Goal: Information Seeking & Learning: Learn about a topic

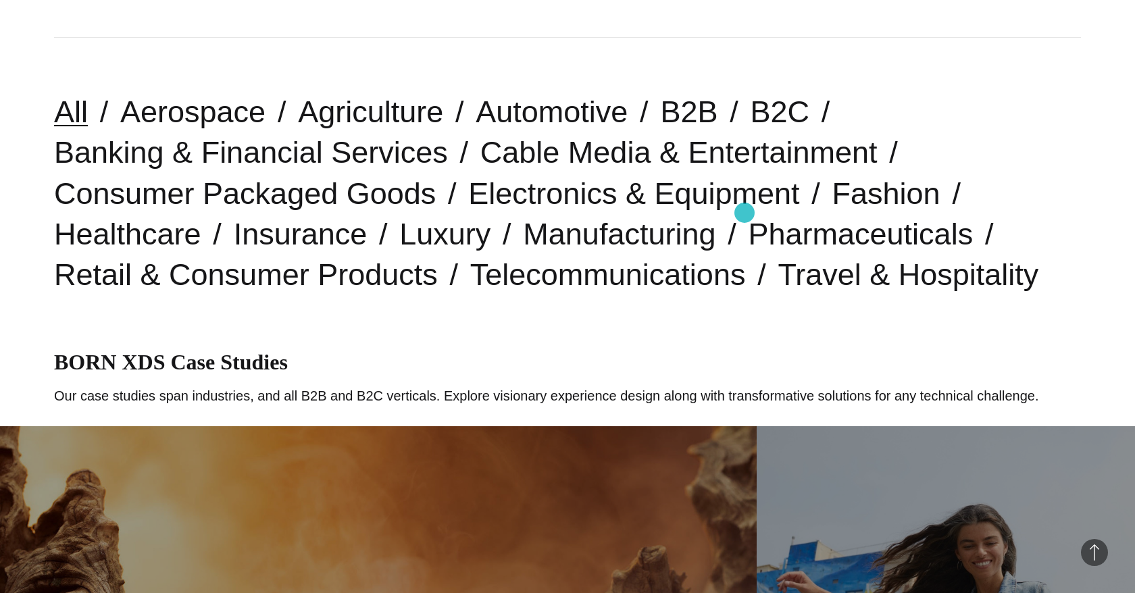
scroll to position [345, 0]
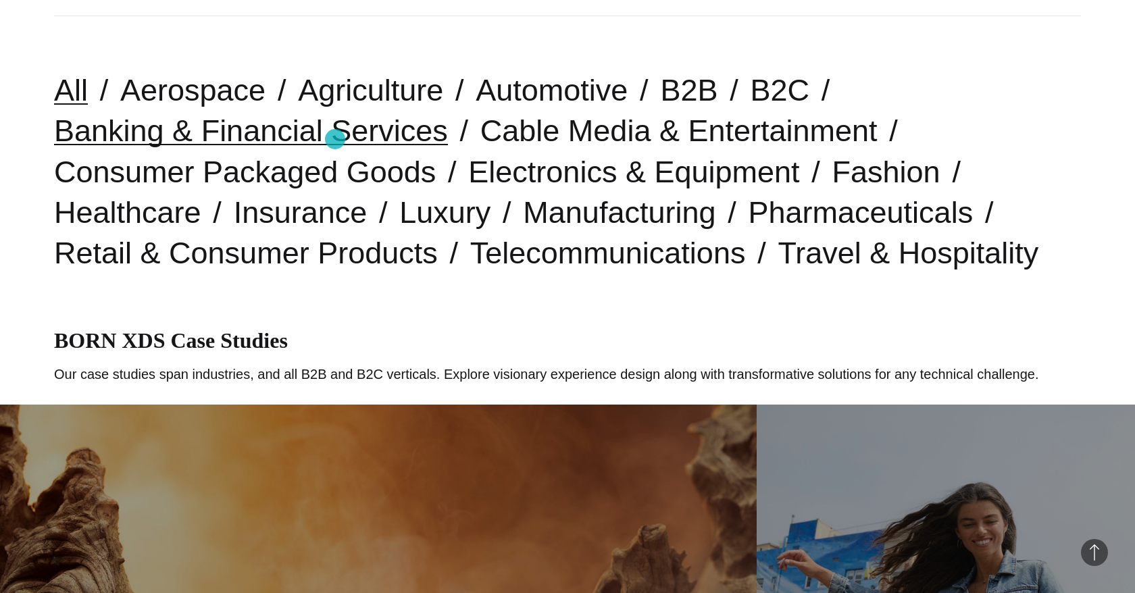
click at [335, 138] on link "Banking & Financial Services" at bounding box center [251, 131] width 394 height 34
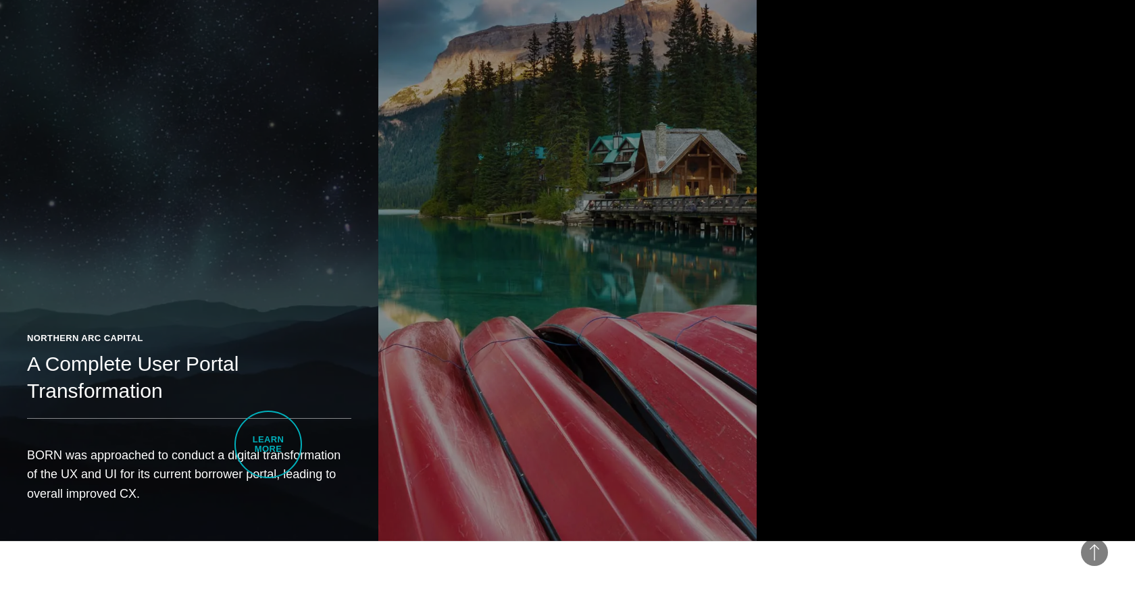
scroll to position [910, 0]
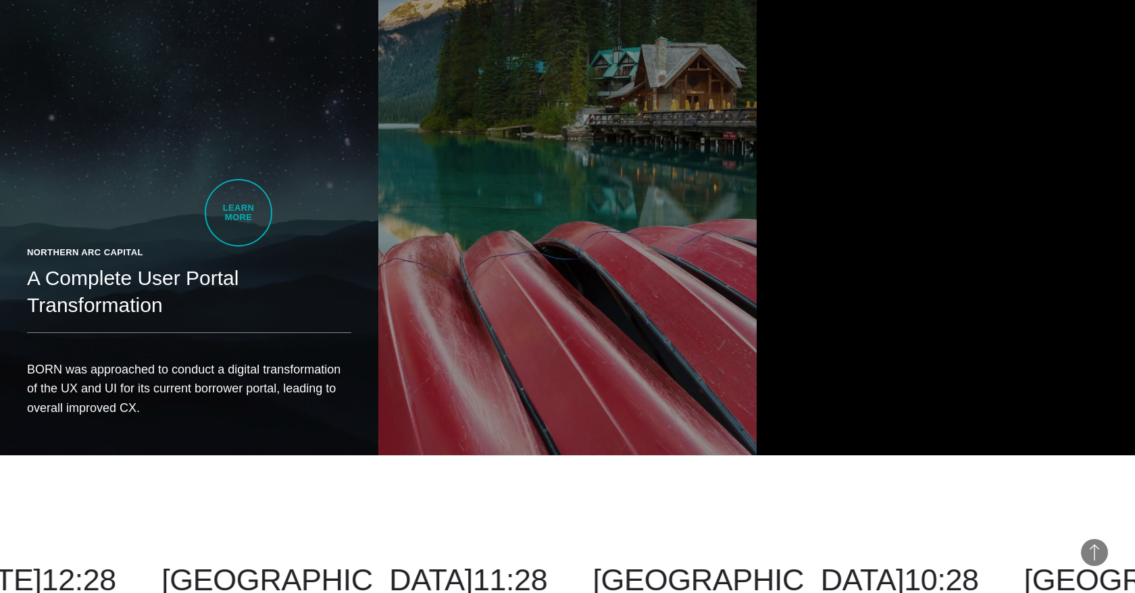
click at [239, 213] on link "Northern Arc Capital A Complete User Portal Transformation BORN was approached …" at bounding box center [189, 157] width 378 height 596
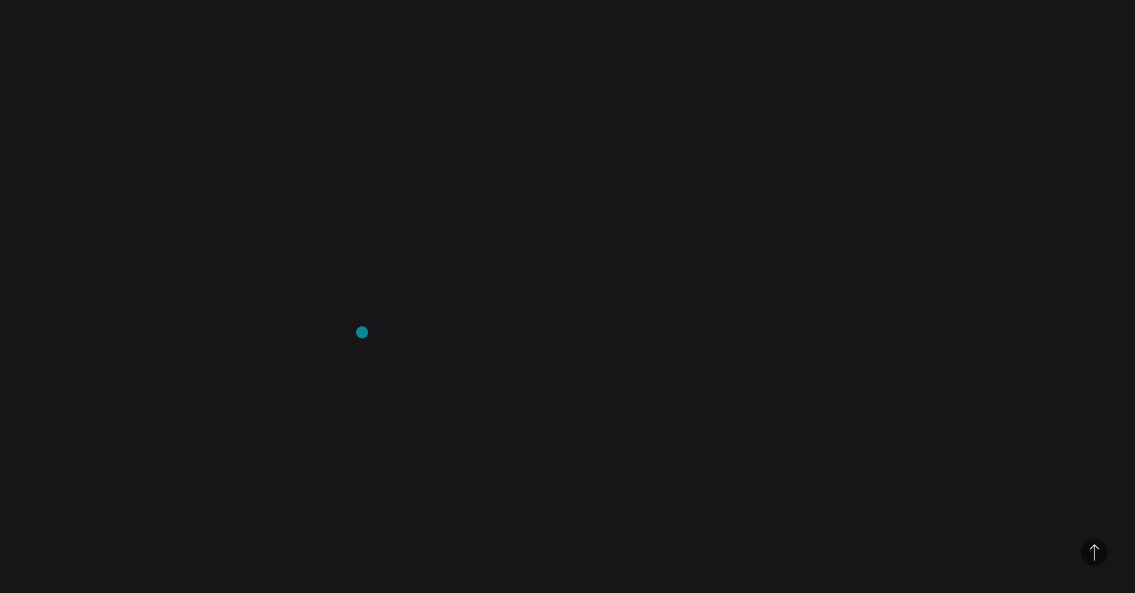
scroll to position [3356, 0]
